Goal: Check status: Check status

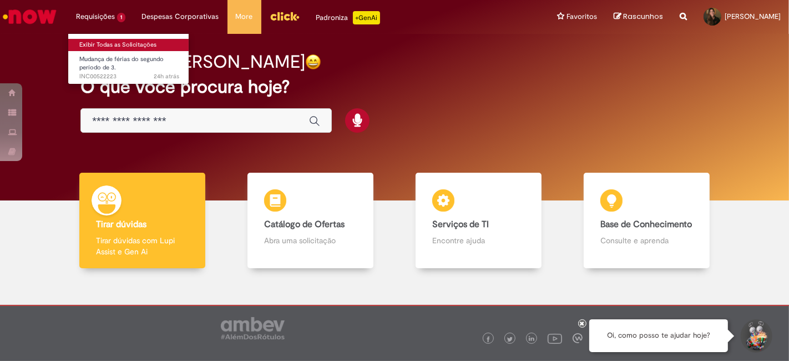
click at [105, 46] on link "Exibir Todas as Solicitações" at bounding box center [129, 45] width 122 height 12
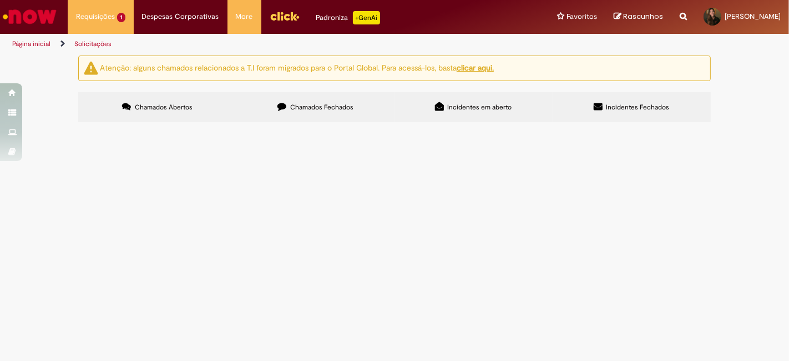
click at [329, 113] on label "Chamados Fechados" at bounding box center [316, 107] width 158 height 30
click at [0, 0] on span "Cadastro Produto Acabado - Verticalizada" at bounding box center [0, 0] width 0 height 0
click at [0, 0] on span "R13237336" at bounding box center [0, 0] width 0 height 0
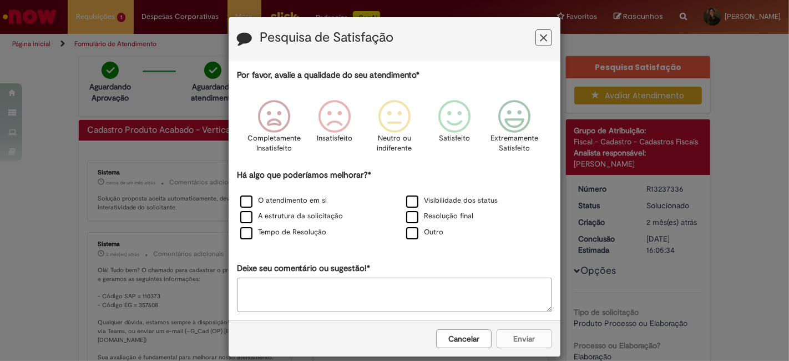
click at [541, 36] on icon "Feedback" at bounding box center [544, 38] width 7 height 12
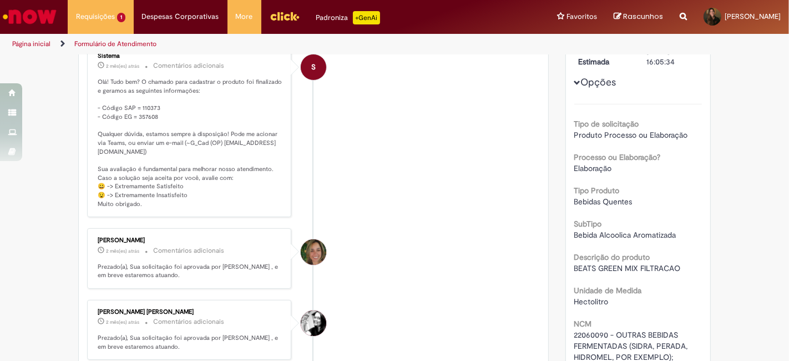
scroll to position [190, 0]
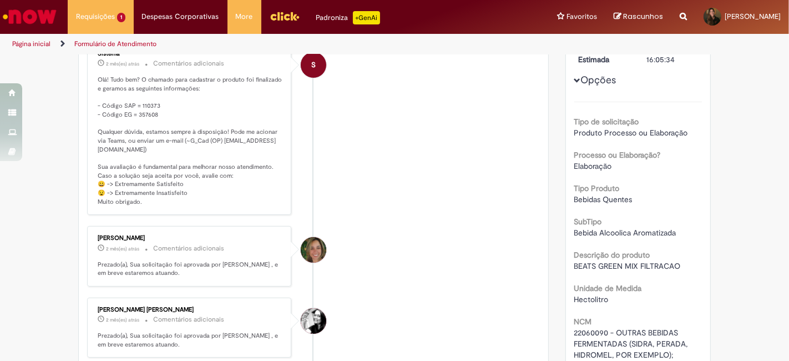
drag, startPoint x: 89, startPoint y: 250, endPoint x: 128, endPoint y: 250, distance: 39.4
click at [128, 250] on div "[PERSON_NAME] 2 mês(es) atrás 2 meses atrás Comentários adicionais Prezado(a), …" at bounding box center [189, 256] width 198 height 54
copy div "[PERSON_NAME]"
click at [747, 108] on div "Verificar Código de Barras Aguardando Aprovação Aguardando atendimento Em andam…" at bounding box center [394, 313] width 789 height 896
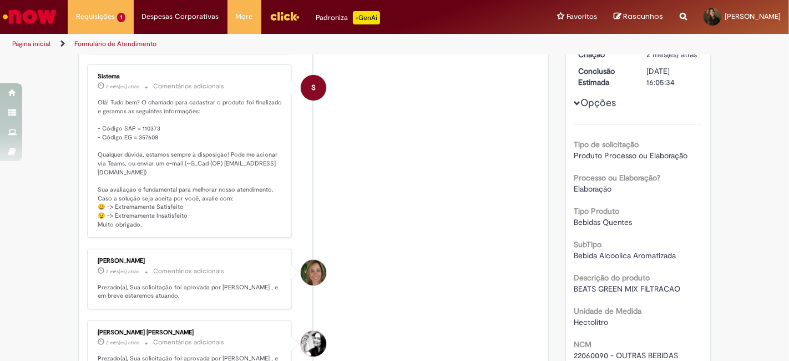
scroll to position [174, 0]
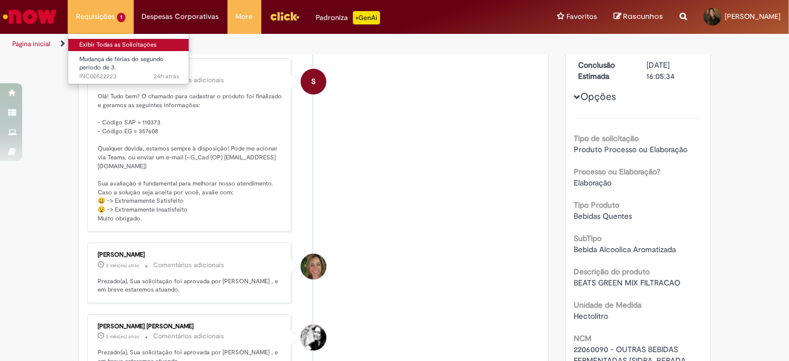
click at [94, 46] on link "Exibir Todas as Solicitações" at bounding box center [129, 45] width 122 height 12
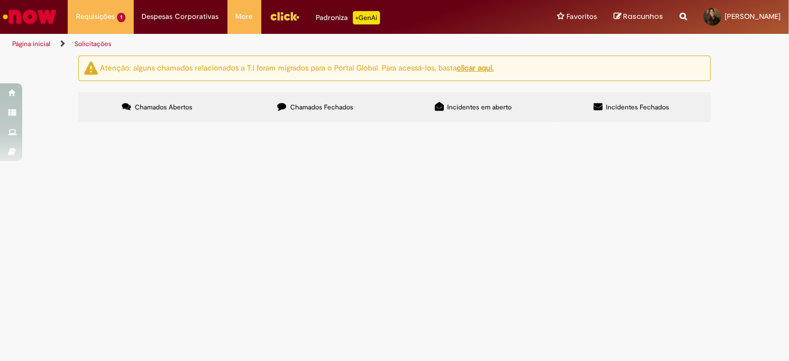
click at [331, 107] on span "Chamados Fechados" at bounding box center [321, 107] width 63 height 9
click at [0, 0] on span "Prezados, peço por [PERSON_NAME] cód de xarope para new beats. Semi-Elaborado (…" at bounding box center [0, 0] width 0 height 0
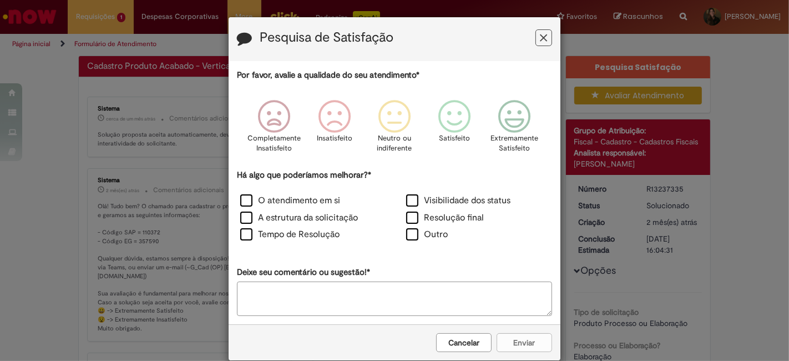
click at [255, 169] on div "Pesquisa de Satisfação Por favor, avalie a qualidade do seu atendimento* Comple…" at bounding box center [394, 180] width 789 height 361
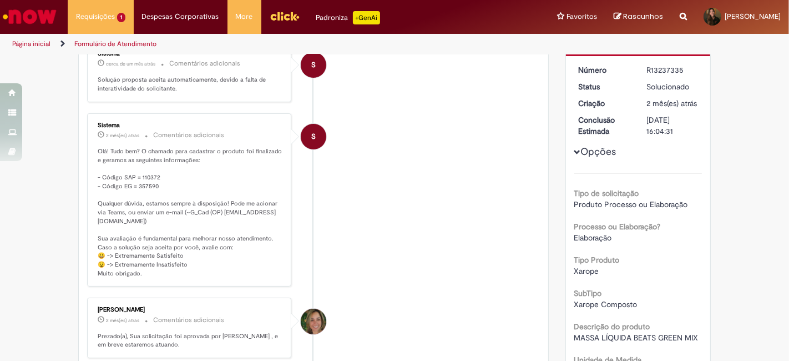
scroll to position [110, 0]
